Goal: Entertainment & Leisure: Consume media (video, audio)

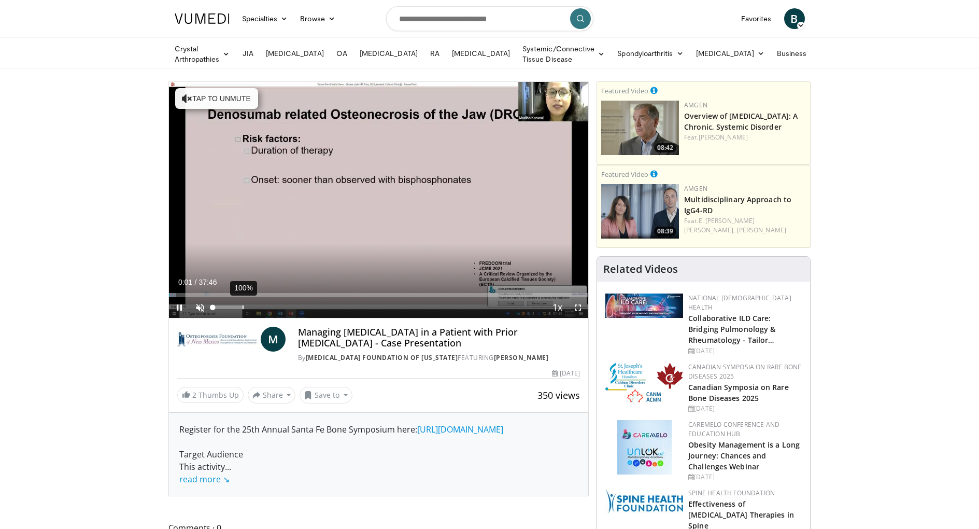
click at [243, 301] on div "100%" at bounding box center [228, 307] width 36 height 21
click at [198, 304] on span "Video Player" at bounding box center [200, 307] width 21 height 21
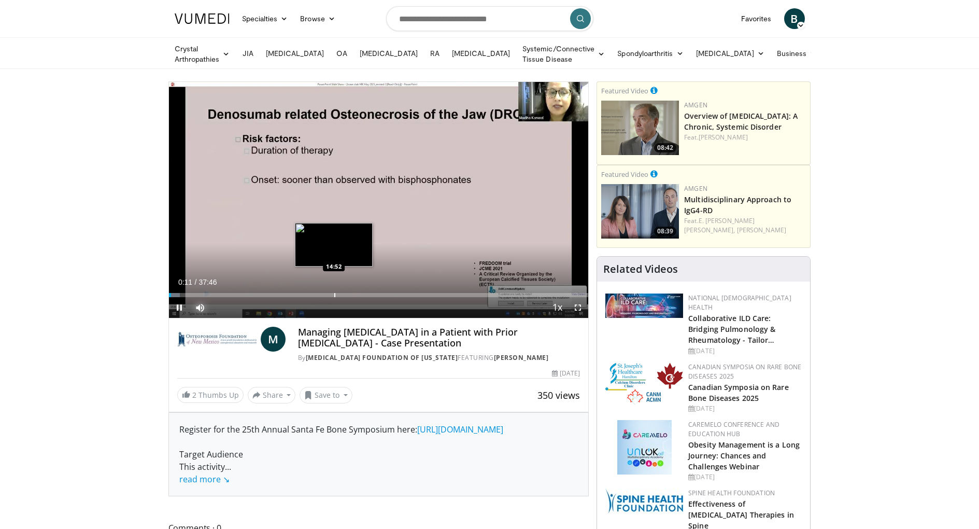
click at [334, 293] on div "Progress Bar" at bounding box center [334, 295] width 1 height 4
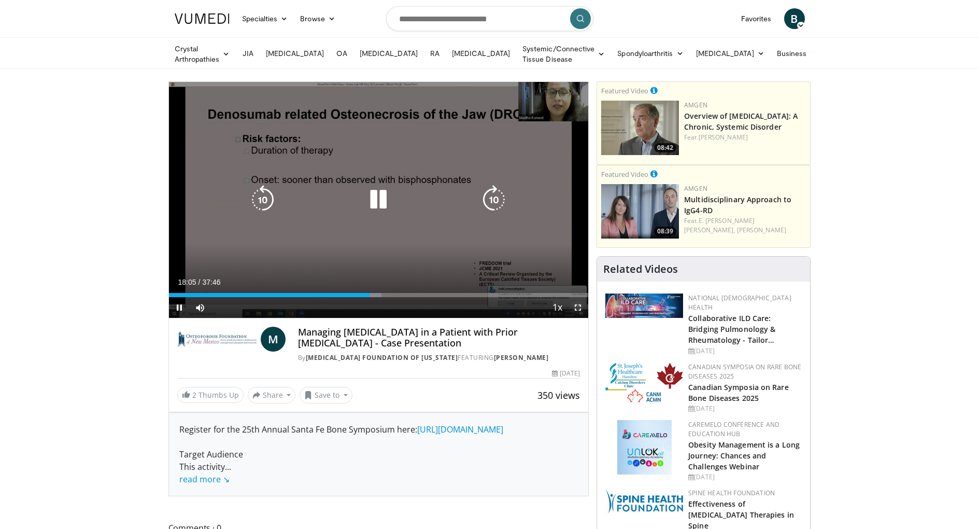
drag, startPoint x: 579, startPoint y: 306, endPoint x: 584, endPoint y: 374, distance: 68.0
click at [579, 306] on span "Video Player" at bounding box center [578, 307] width 21 height 21
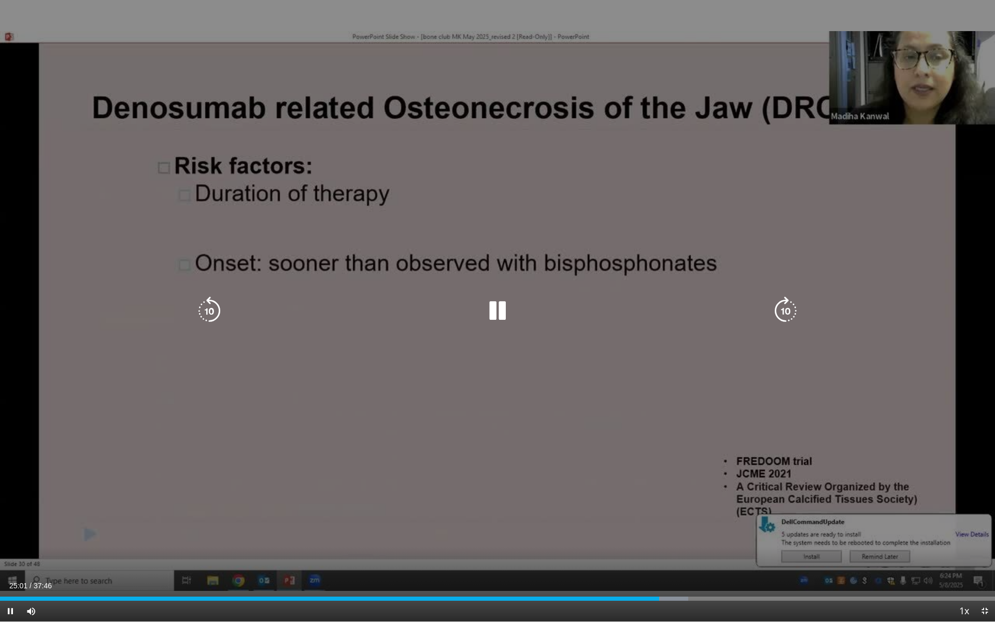
click at [497, 315] on icon "Video Player" at bounding box center [497, 310] width 29 height 29
click at [498, 310] on icon "Video Player" at bounding box center [497, 310] width 29 height 29
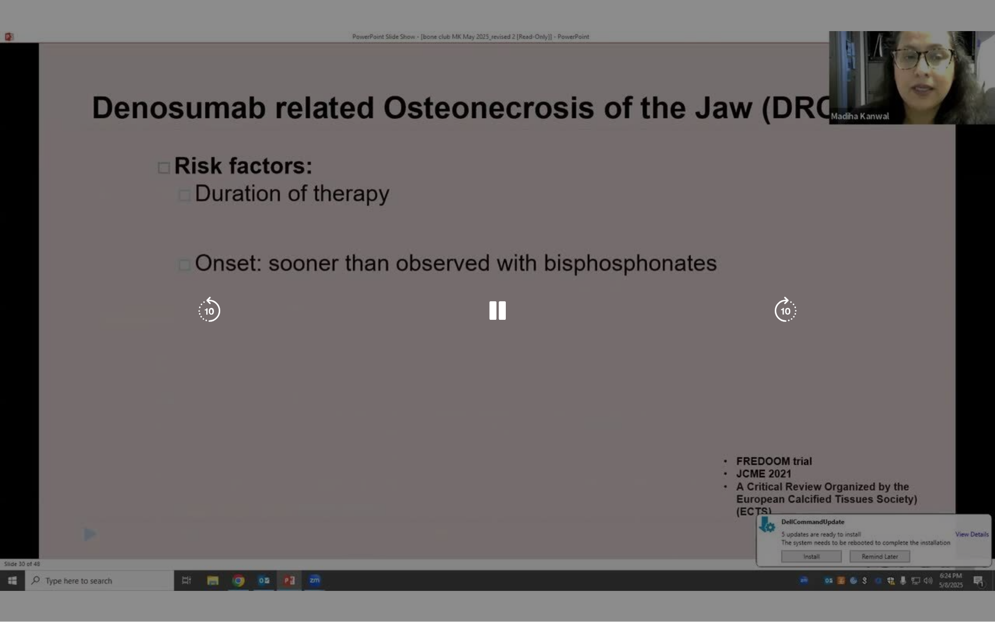
click at [843, 440] on div "10 seconds Tap to unmute" at bounding box center [497, 310] width 995 height 621
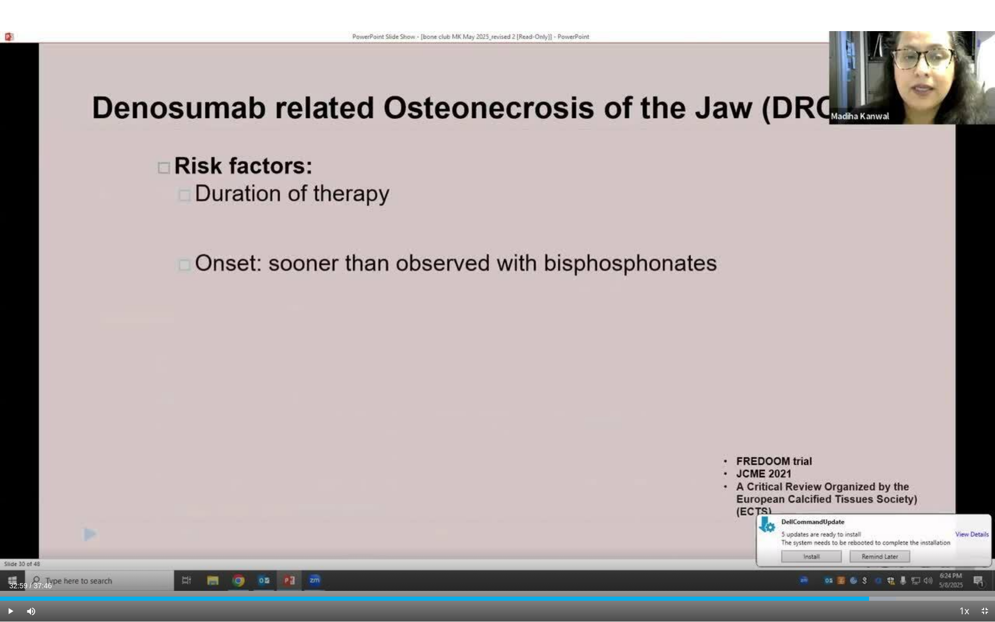
click at [843, 440] on div "10 seconds Tap to unmute" at bounding box center [497, 310] width 995 height 621
click at [979, 528] on span "Video Player" at bounding box center [984, 611] width 21 height 21
